Goal: Find specific page/section: Locate a particular part of the current website

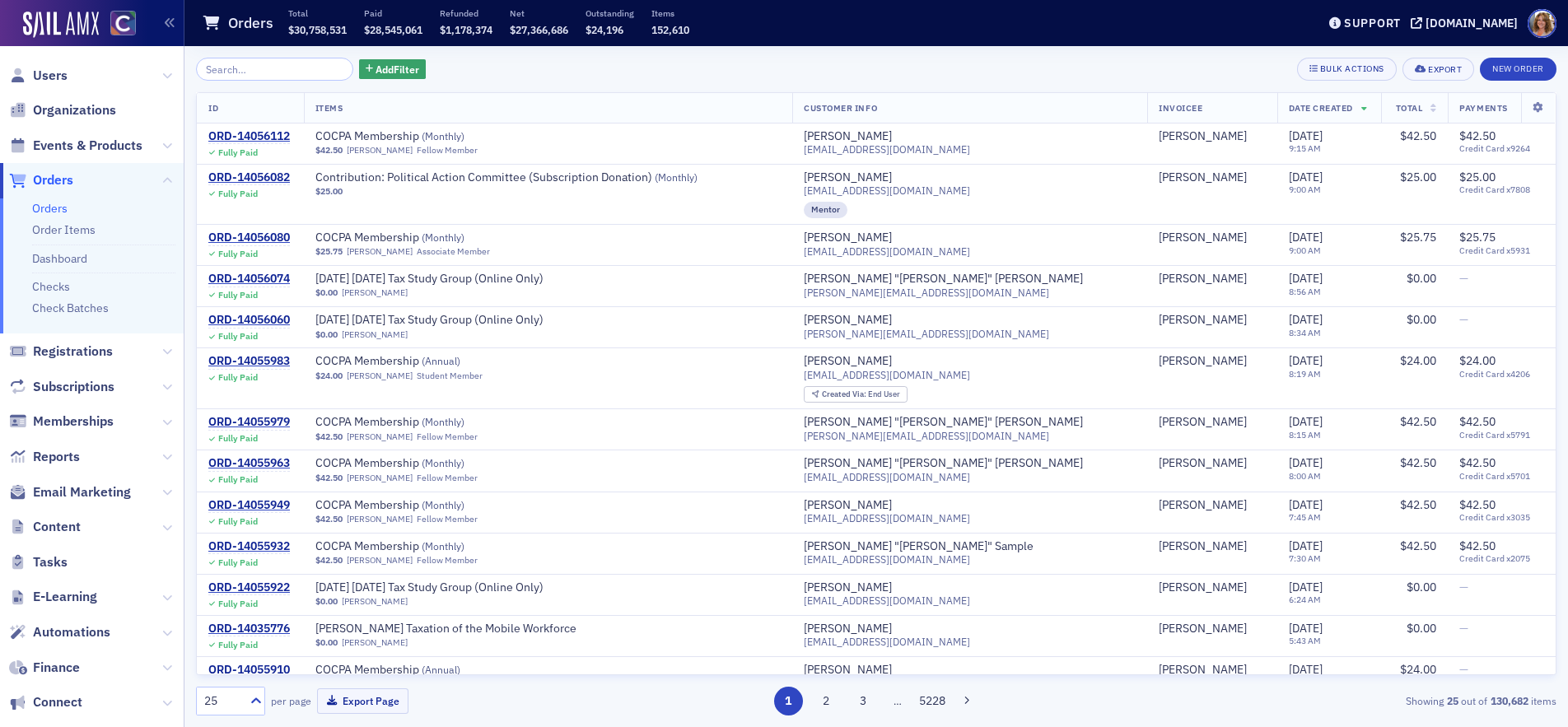
click at [266, 70] on input "search" at bounding box center [275, 69] width 158 height 23
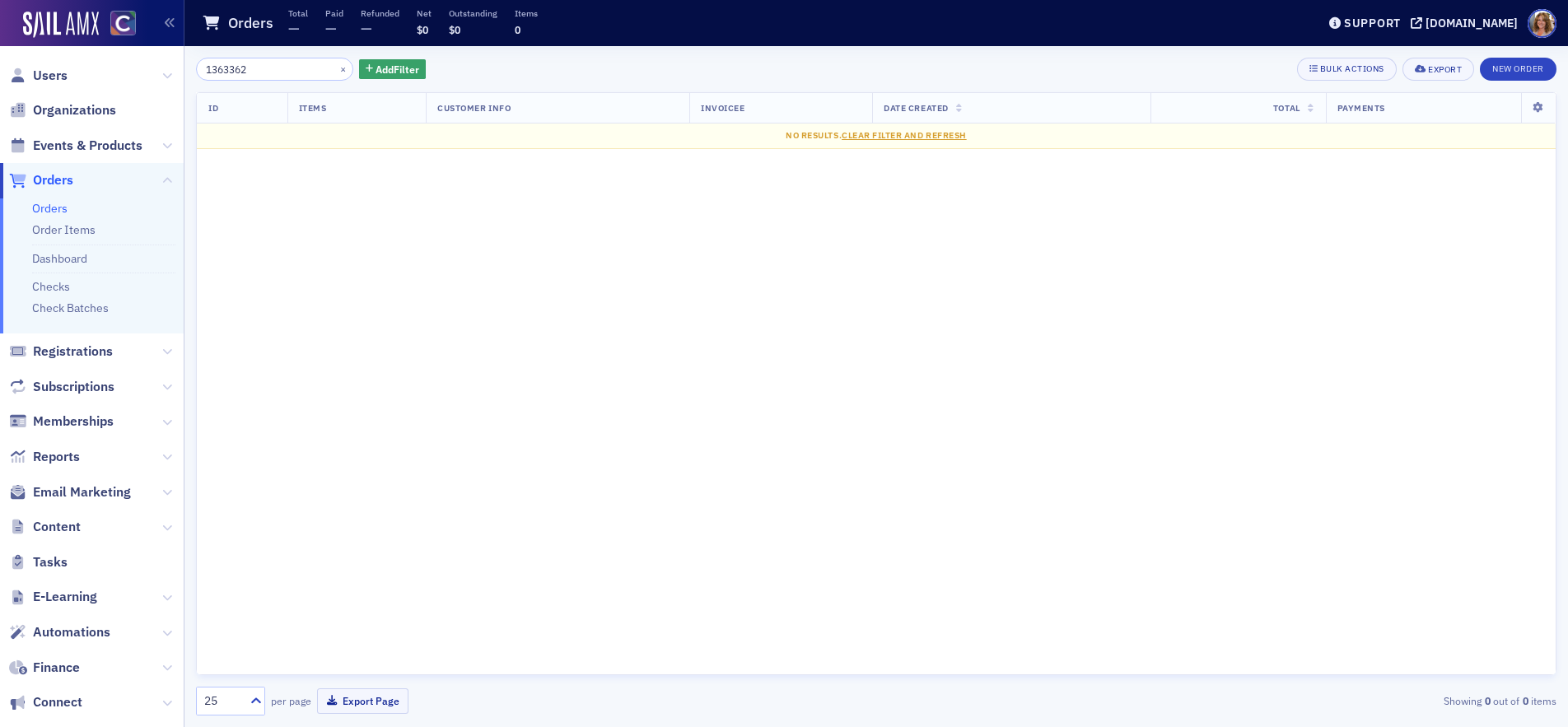
click at [218, 69] on input "1363362" at bounding box center [275, 69] width 158 height 23
drag, startPoint x: 245, startPoint y: 69, endPoint x: 180, endPoint y: 67, distance: 65.0
click at [180, 67] on div "Users Organizations Events & Products Orders Orders Order Items Dashboard Check…" at bounding box center [784, 364] width 1568 height 727
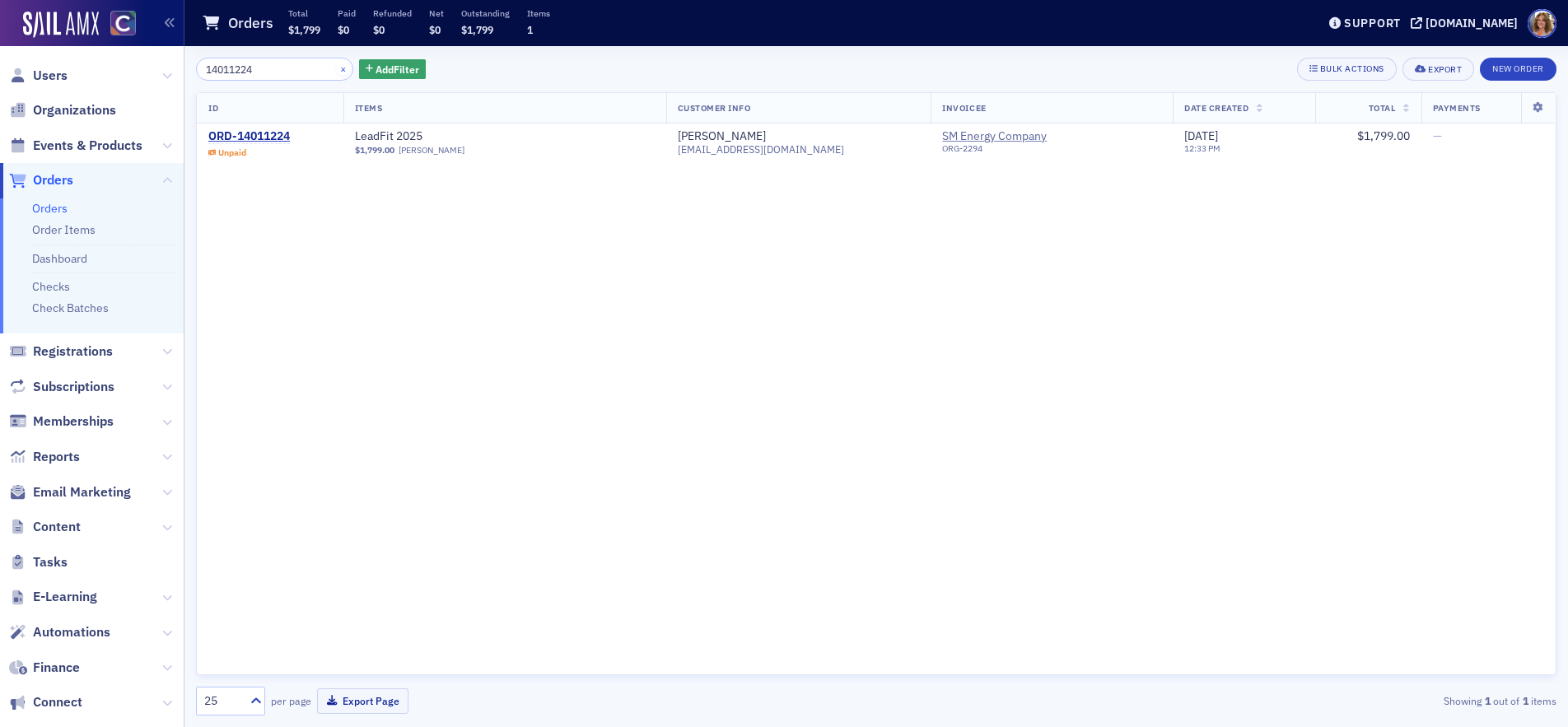
type input "14011224"
click at [336, 67] on button "×" at bounding box center [343, 68] width 15 height 15
